Goal: Book appointment/travel/reservation

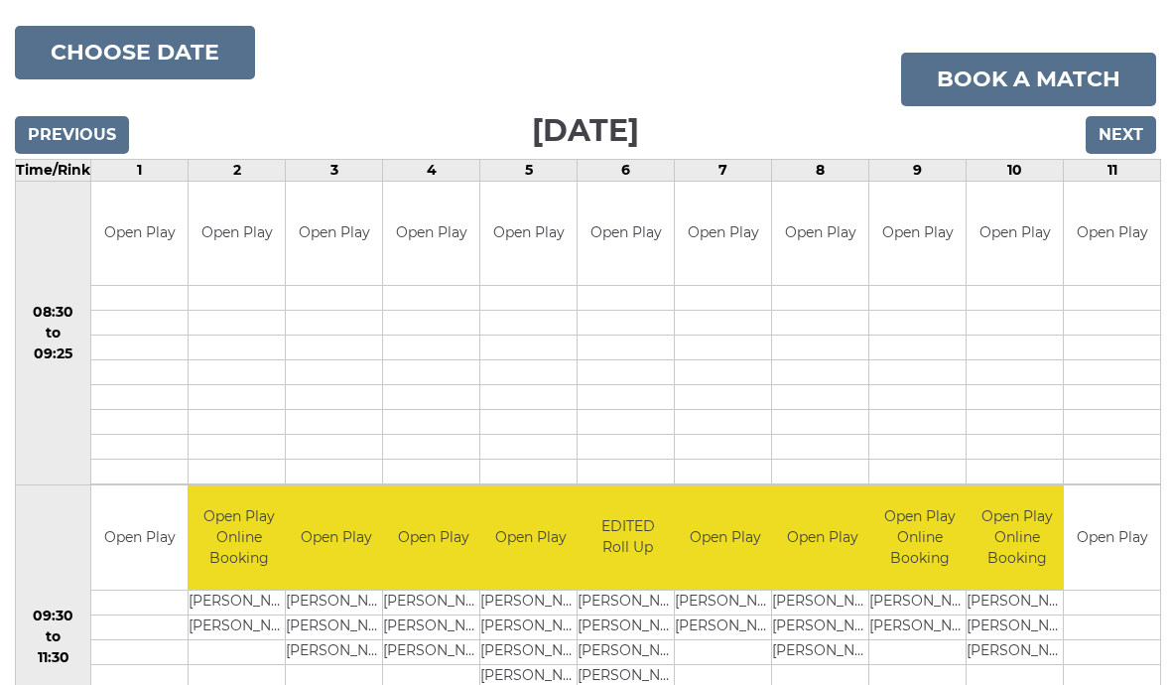
scroll to position [222, 0]
click at [1115, 133] on input "Next" at bounding box center [1121, 136] width 70 height 38
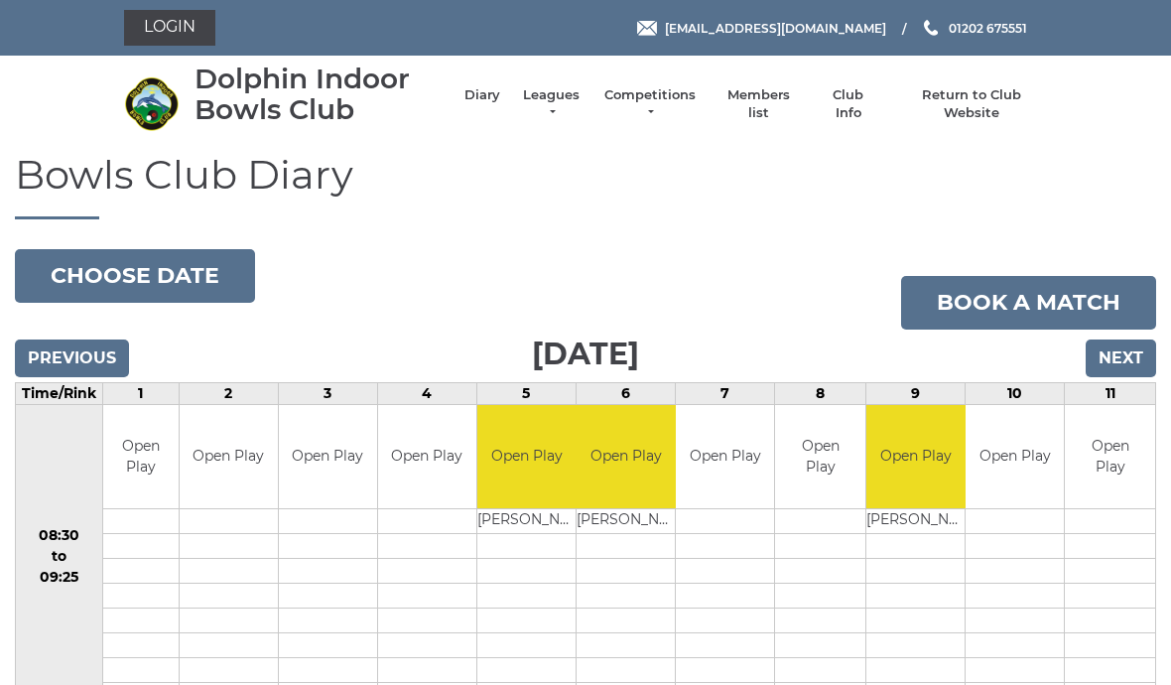
click at [1128, 350] on input "Next" at bounding box center [1121, 358] width 70 height 38
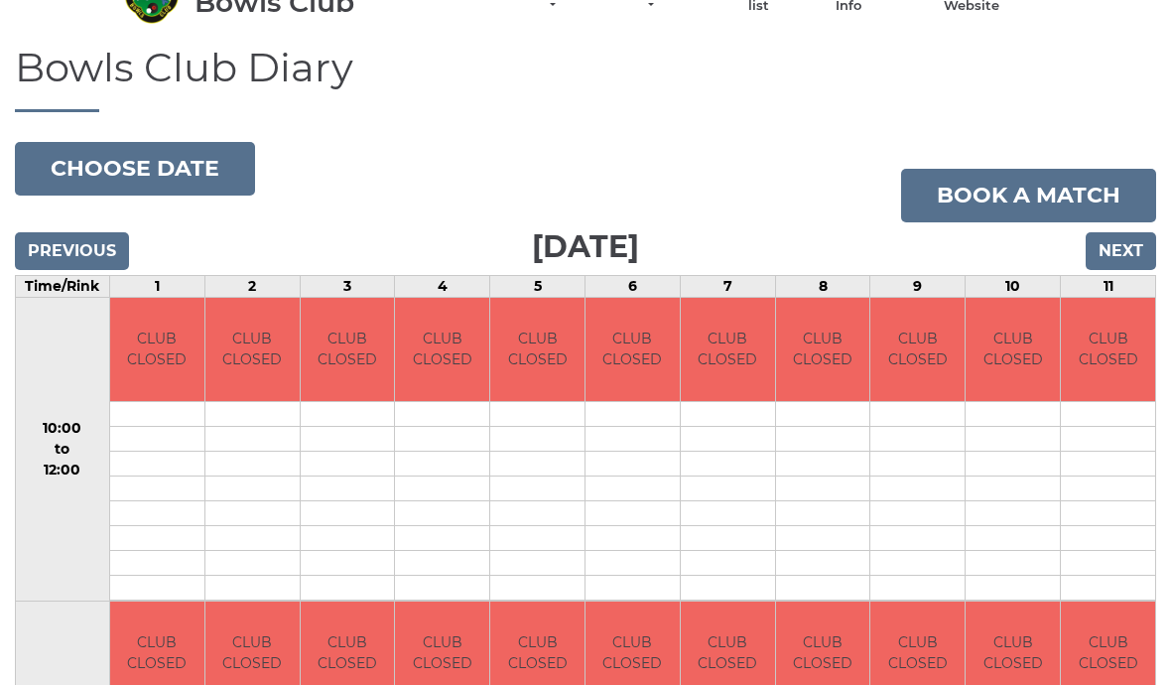
scroll to position [101, 0]
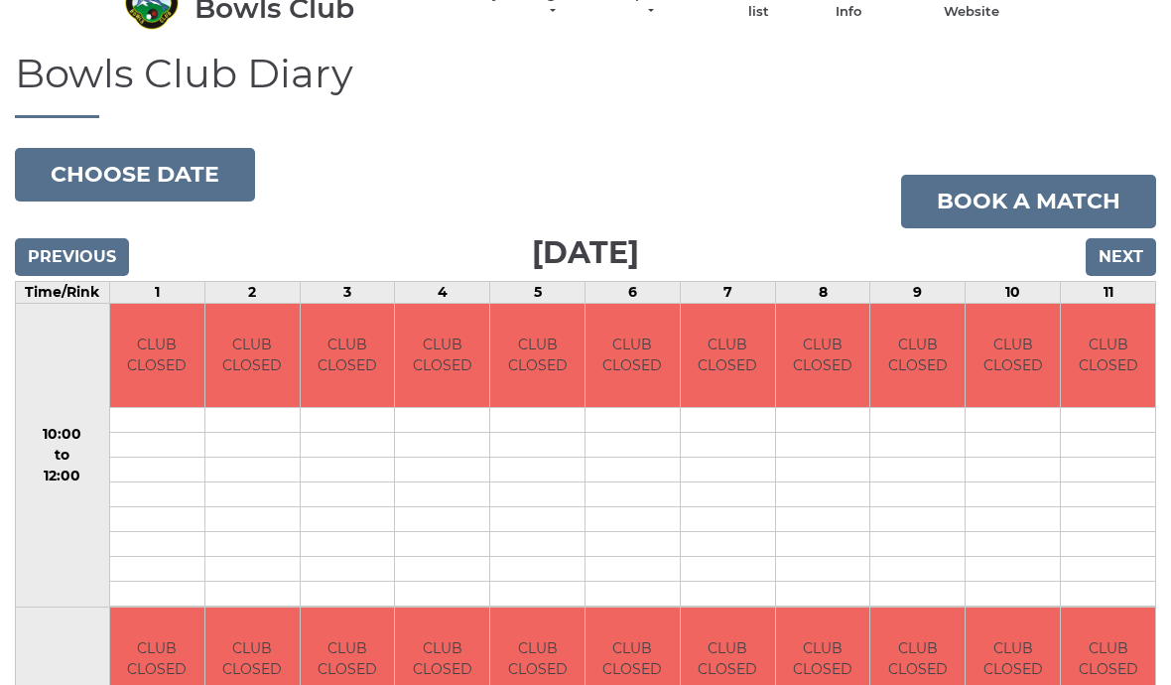
click at [1121, 263] on input "Next" at bounding box center [1121, 257] width 70 height 38
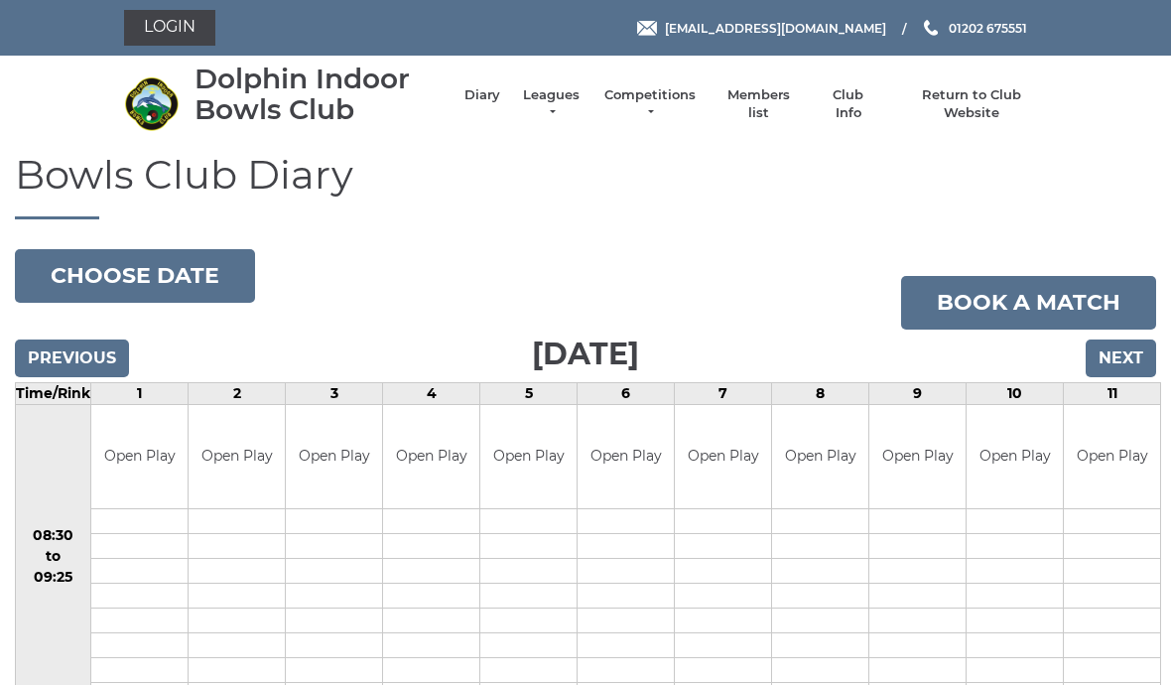
click at [74, 360] on input "Previous" at bounding box center [72, 358] width 114 height 38
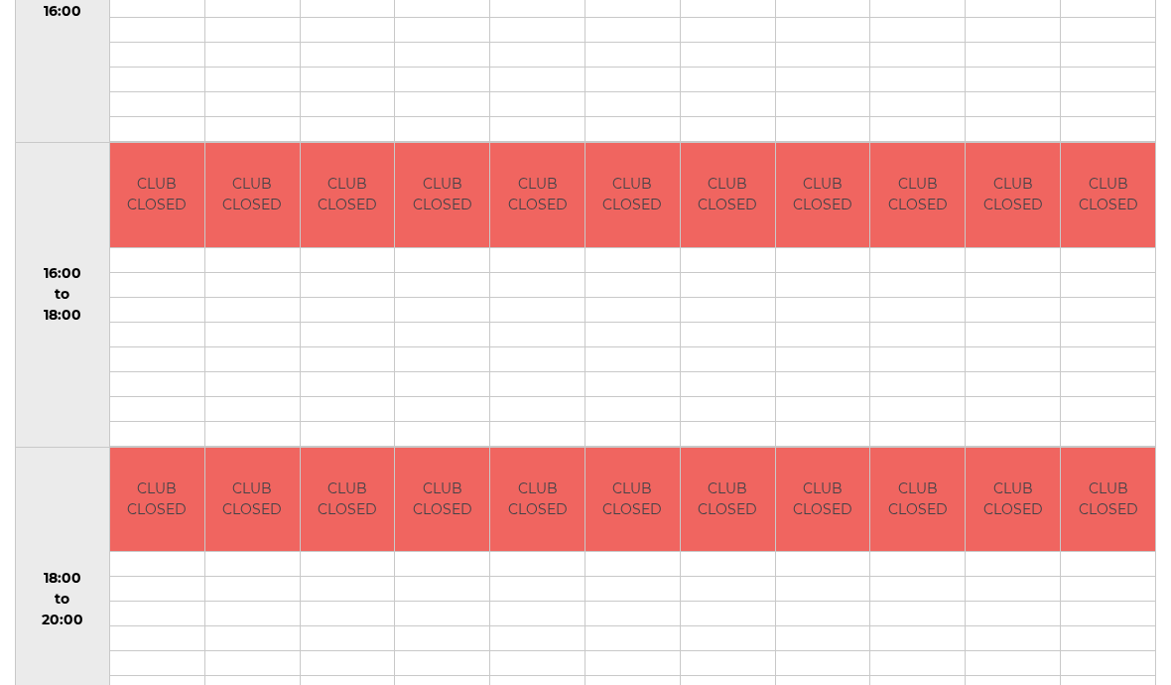
scroll to position [1205, 0]
